Goal: Navigation & Orientation: Find specific page/section

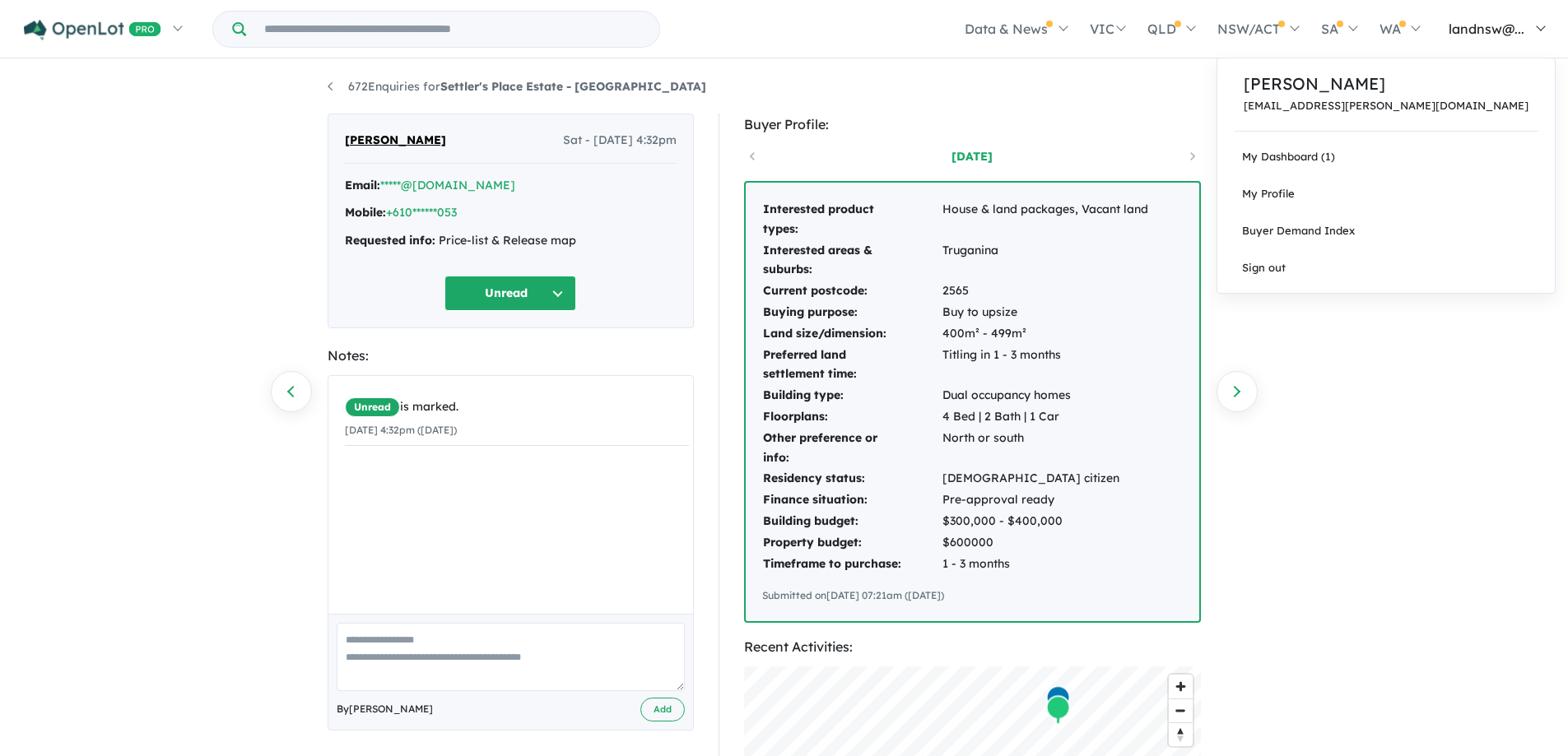
click at [1511, 21] on span "landnsw@..." at bounding box center [1486, 29] width 76 height 17
click at [1449, 154] on link "My Dashboard (1)" at bounding box center [1386, 157] width 338 height 37
drag, startPoint x: 1448, startPoint y: 154, endPoint x: 1439, endPoint y: 155, distance: 9.1
click at [1447, 155] on link "My Dashboard (1)" at bounding box center [1386, 157] width 338 height 37
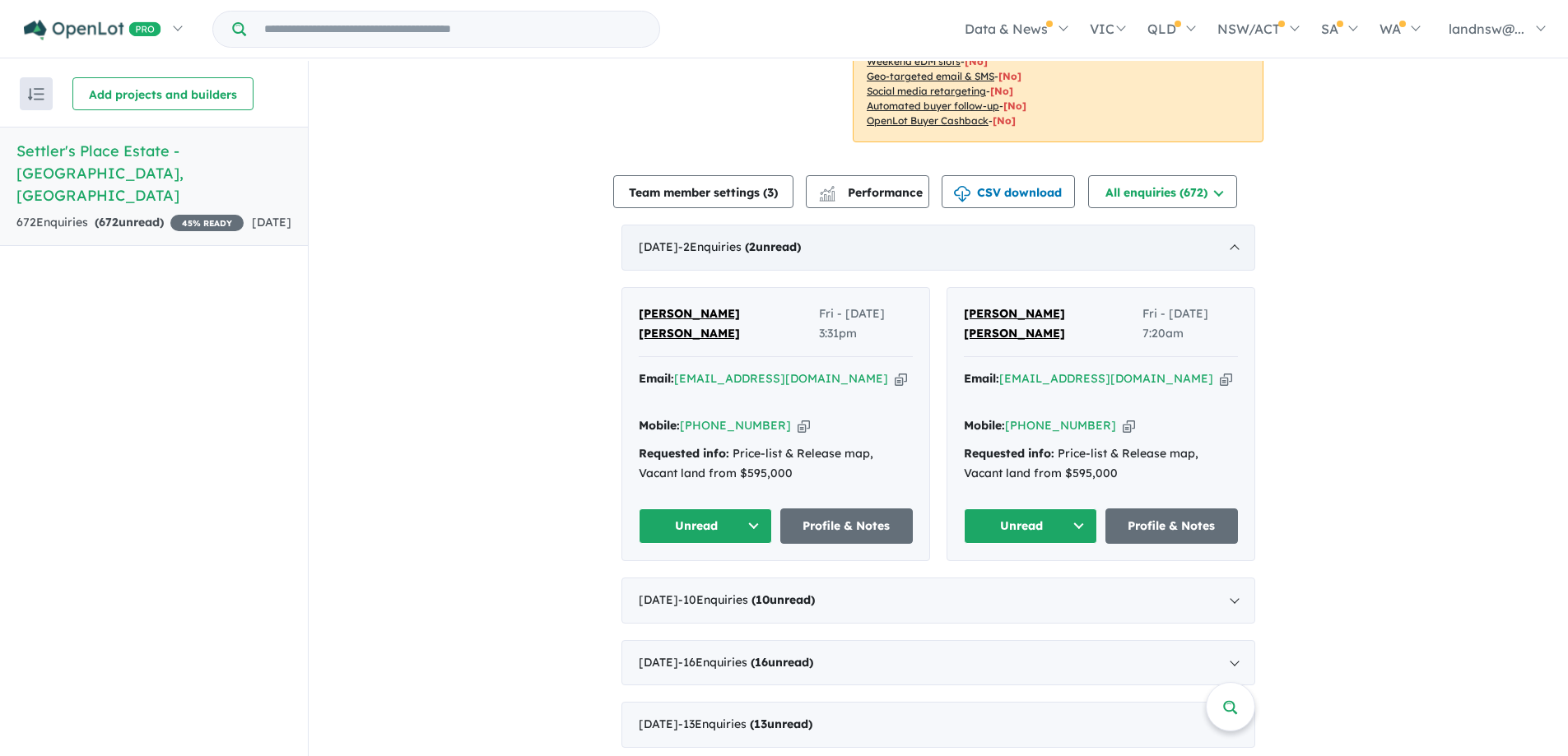
scroll to position [430, 0]
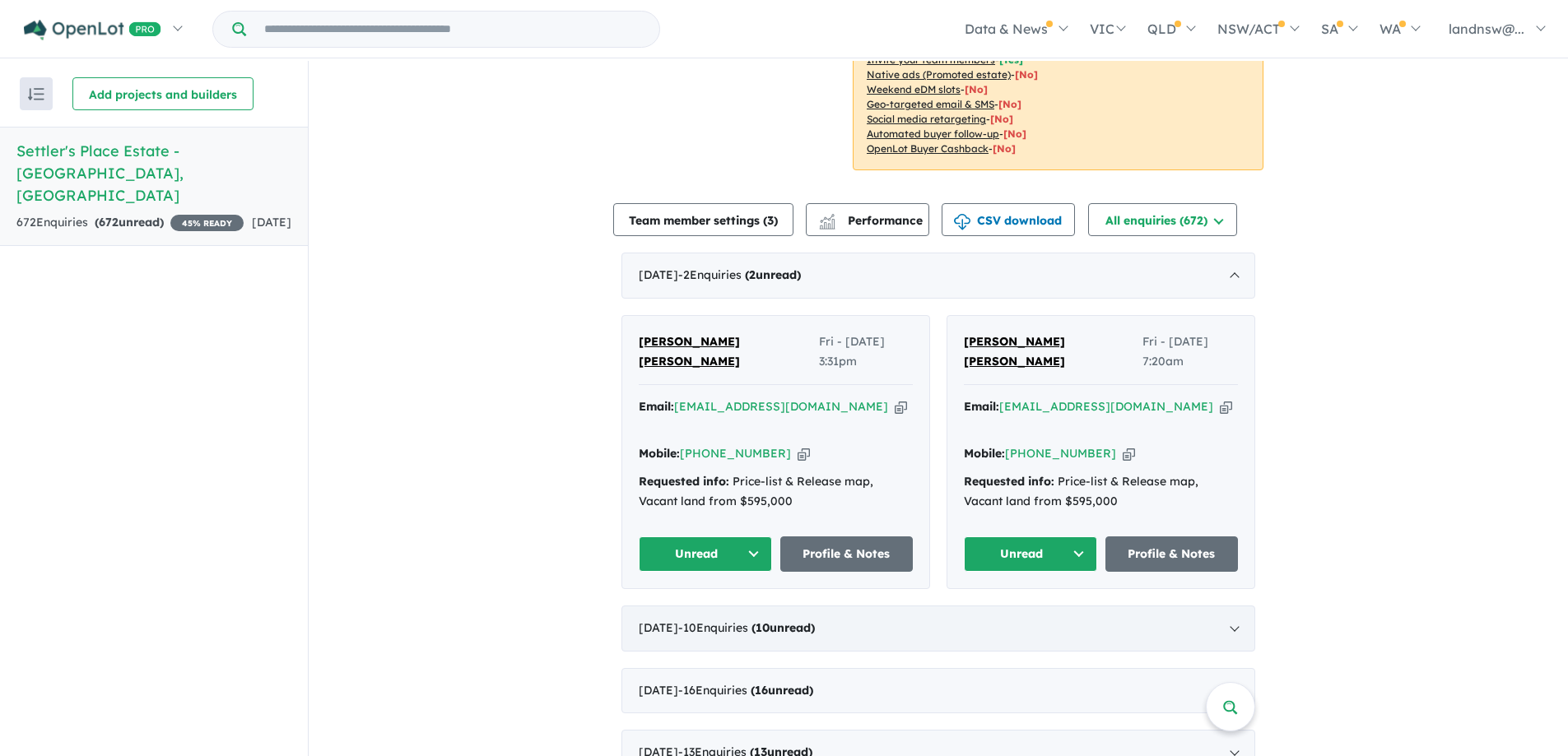
click at [903, 606] on div "[DATE] - 10 Enquir ies ( 10 unread)" at bounding box center [938, 628] width 634 height 46
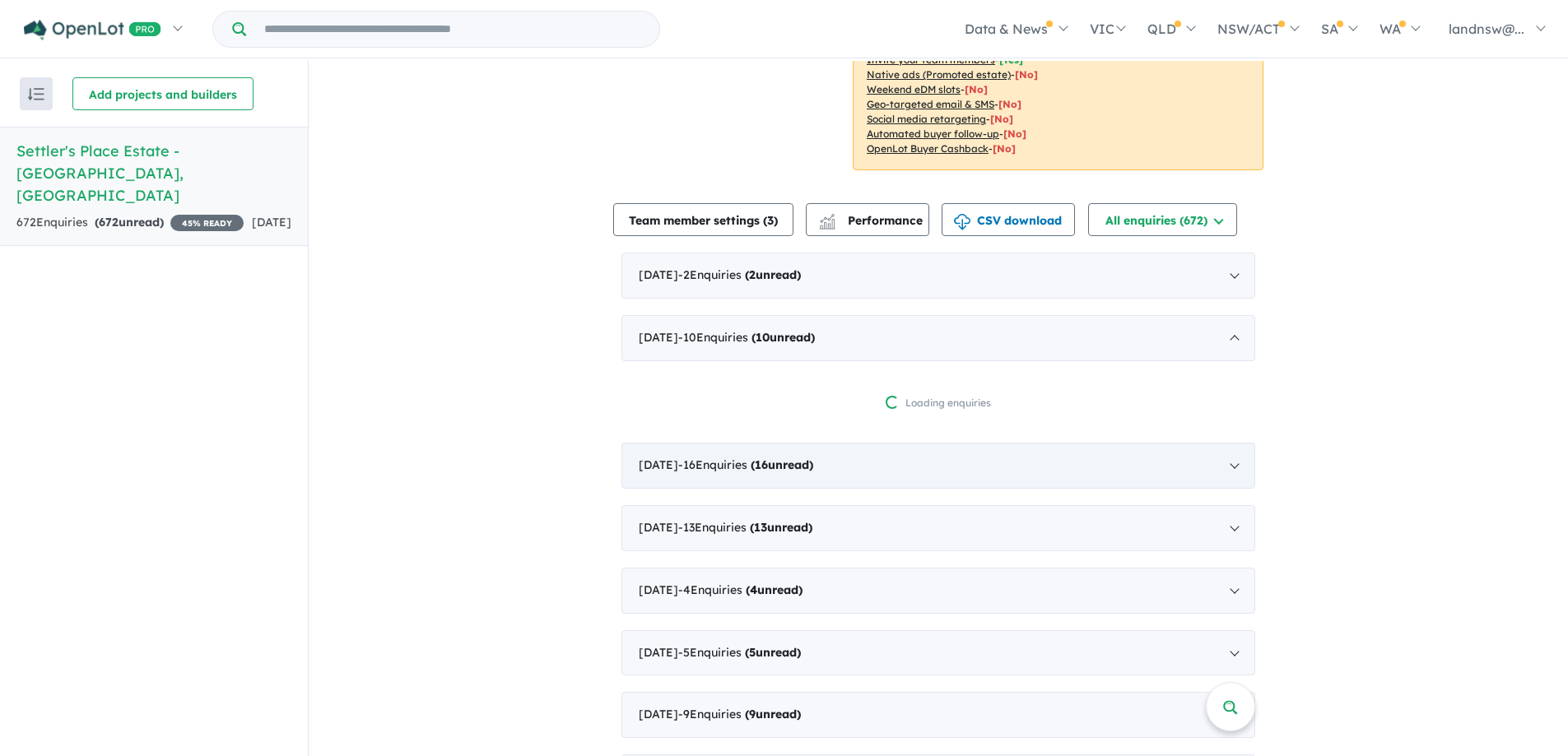
scroll to position [3, 0]
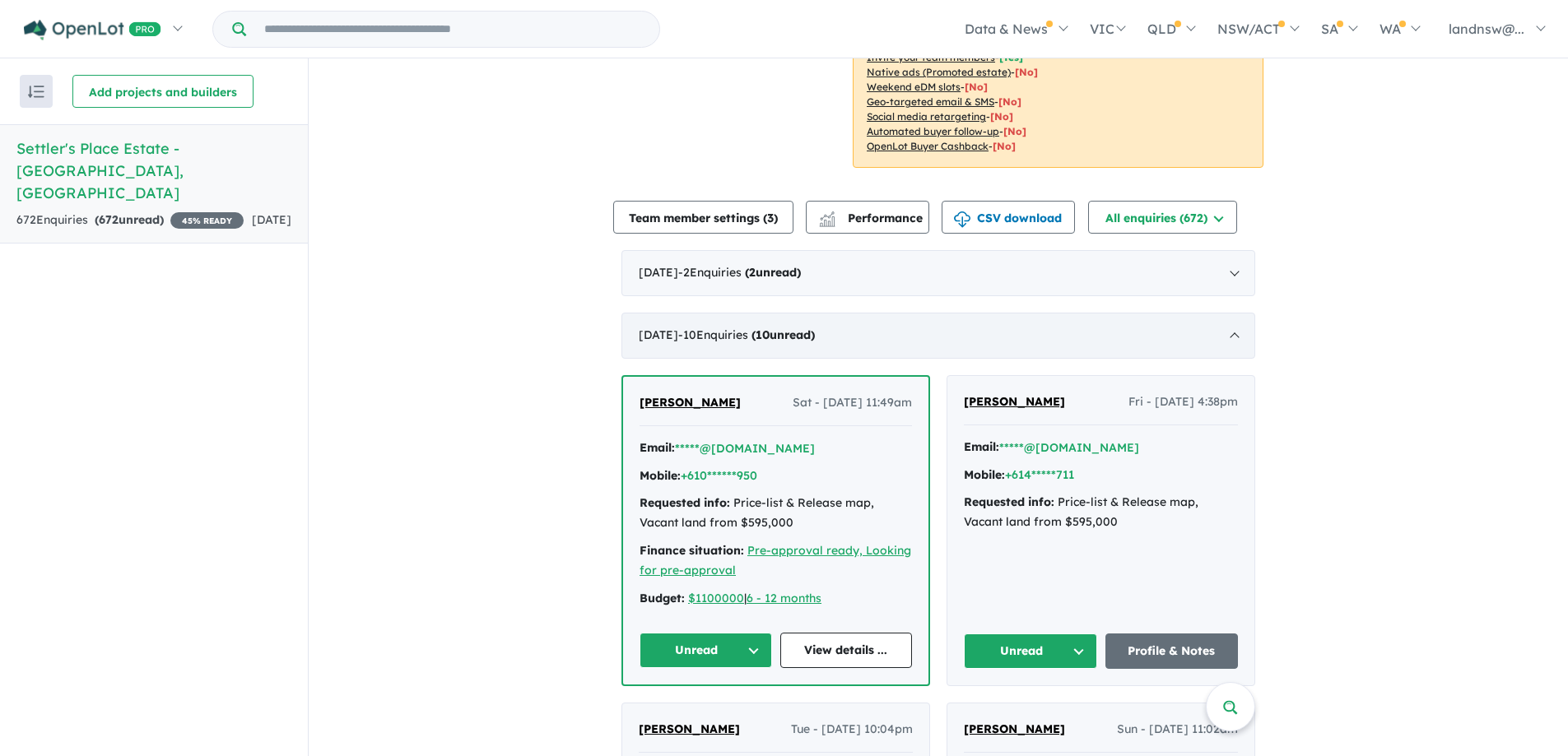
click at [895, 320] on div "September 2025 - 10 Enquir ies ( 10 unread)" at bounding box center [938, 335] width 634 height 46
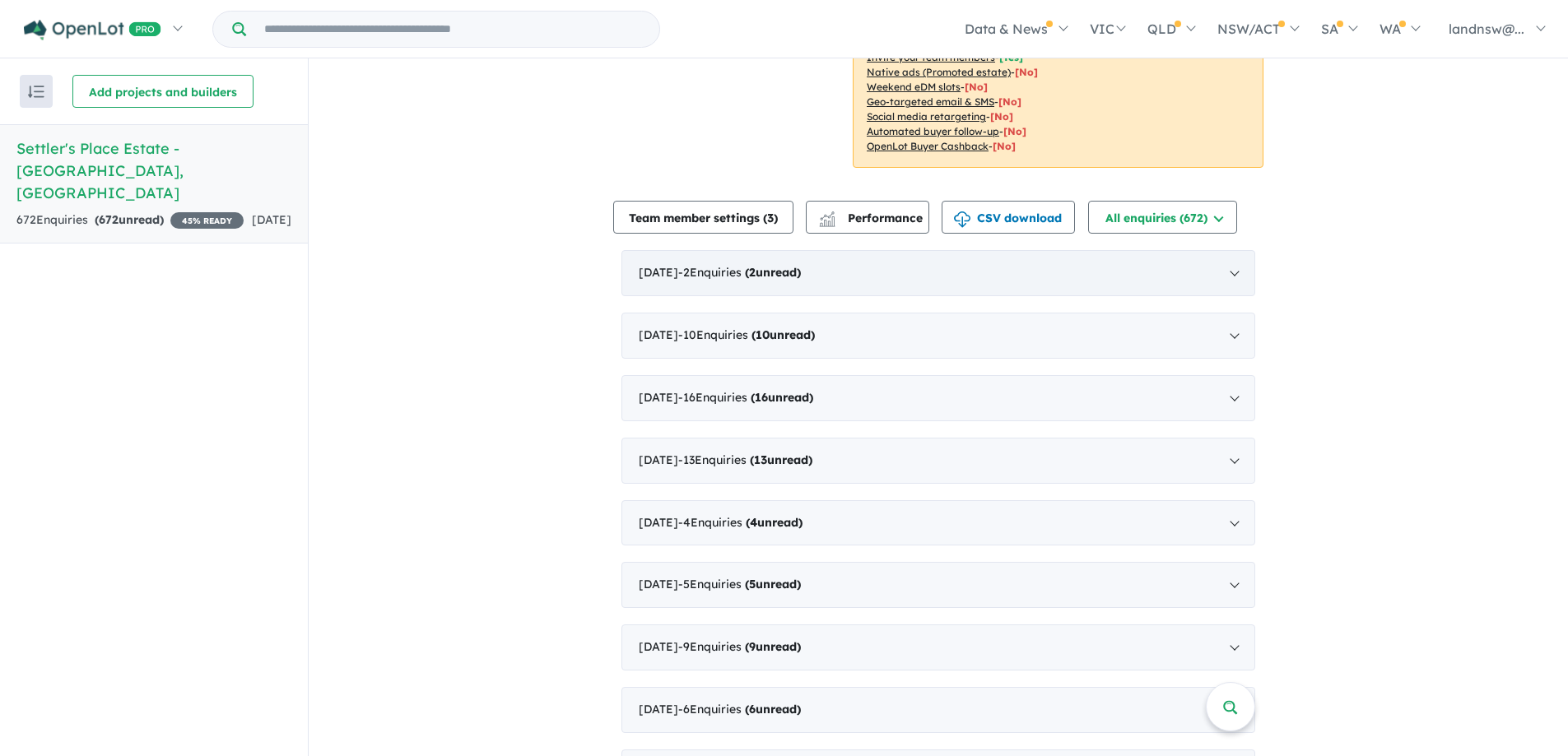
click at [932, 258] on div "October 2025 - 2 Enquir ies ( 2 unread)" at bounding box center [938, 272] width 634 height 46
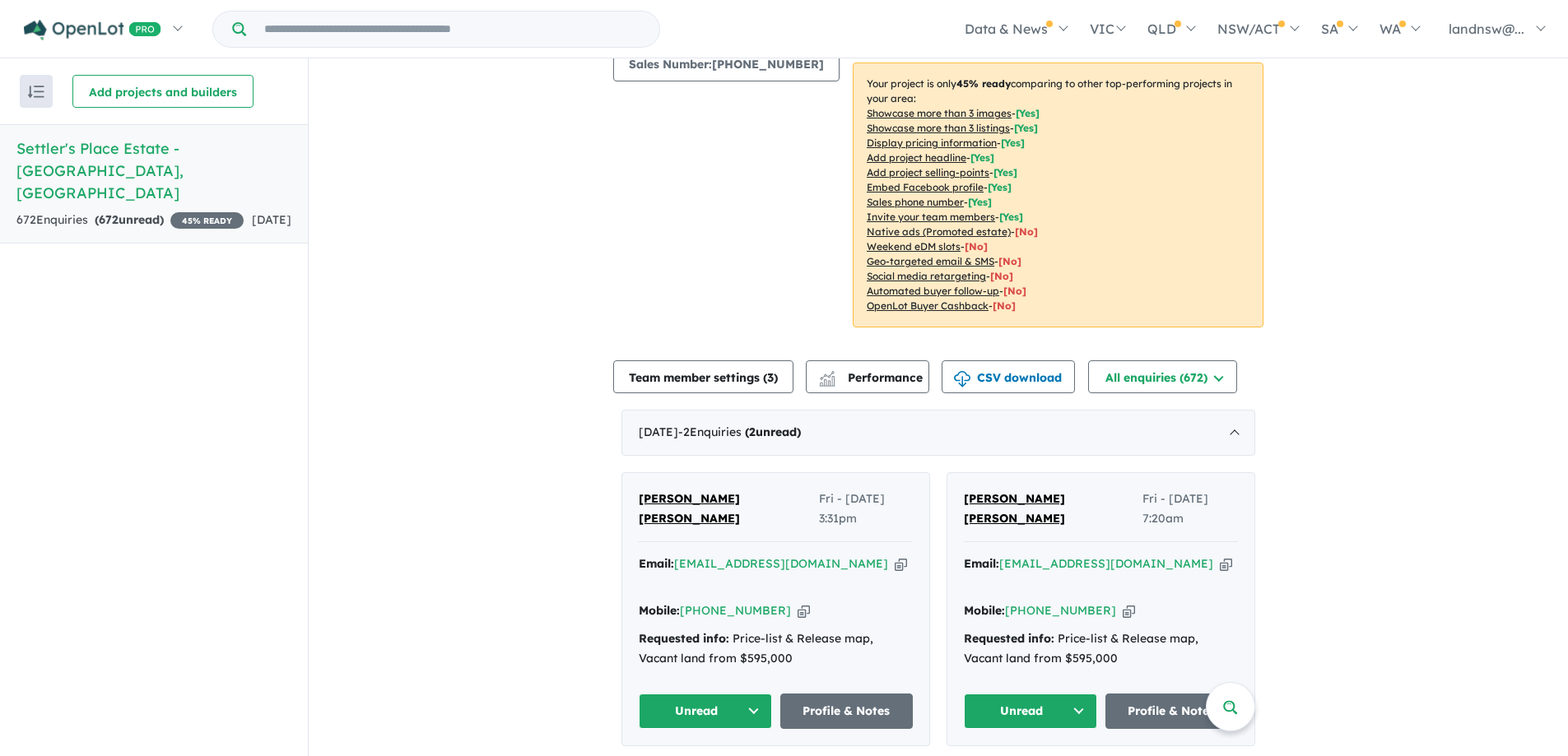
scroll to position [494, 0]
